Goal: Task Accomplishment & Management: Complete application form

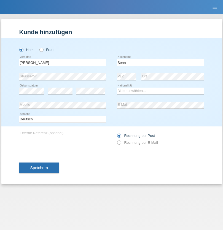
type input "Senn"
select select "CH"
select select "en"
radio input "true"
click at [62, 62] on input "text" at bounding box center [62, 62] width 87 height 7
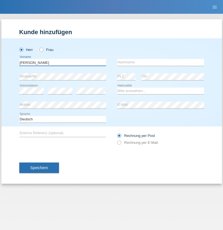
type input "[PERSON_NAME]"
click at [160, 62] on input "text" at bounding box center [160, 62] width 87 height 7
type input "Nemani"
select select "AF"
select select "C"
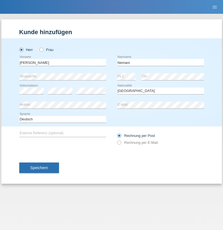
select select "02"
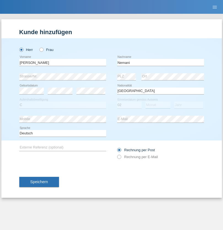
select select "01"
select select "2021"
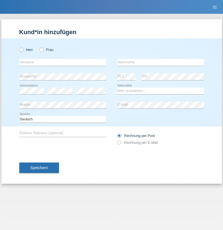
radio input "true"
click at [62, 62] on input "text" at bounding box center [62, 62] width 87 height 7
type input "Besart"
click at [160, 62] on input "text" at bounding box center [160, 62] width 87 height 7
type input "Emiri"
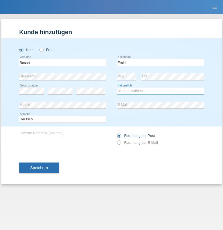
select select "XK"
select select "C"
select select "04"
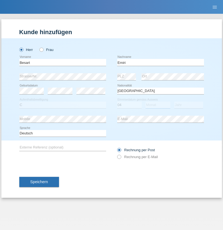
select select "04"
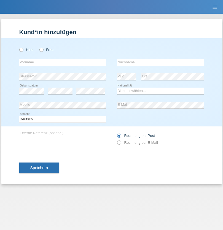
radio input "true"
click at [62, 62] on input "text" at bounding box center [62, 62] width 87 height 7
type input "Camille"
click at [160, 62] on input "text" at bounding box center [160, 62] width 87 height 7
type input "Jacquet"
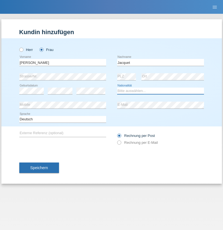
select select "CH"
radio input "true"
select select "DE"
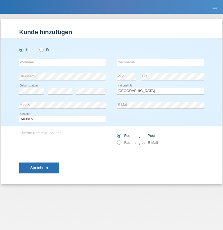
select select "C"
select select "07"
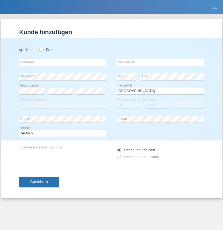
select select "11"
select select "1972"
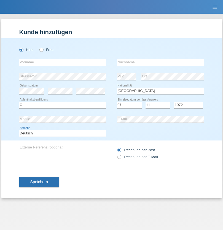
select select "en"
